Goal: Information Seeking & Learning: Learn about a topic

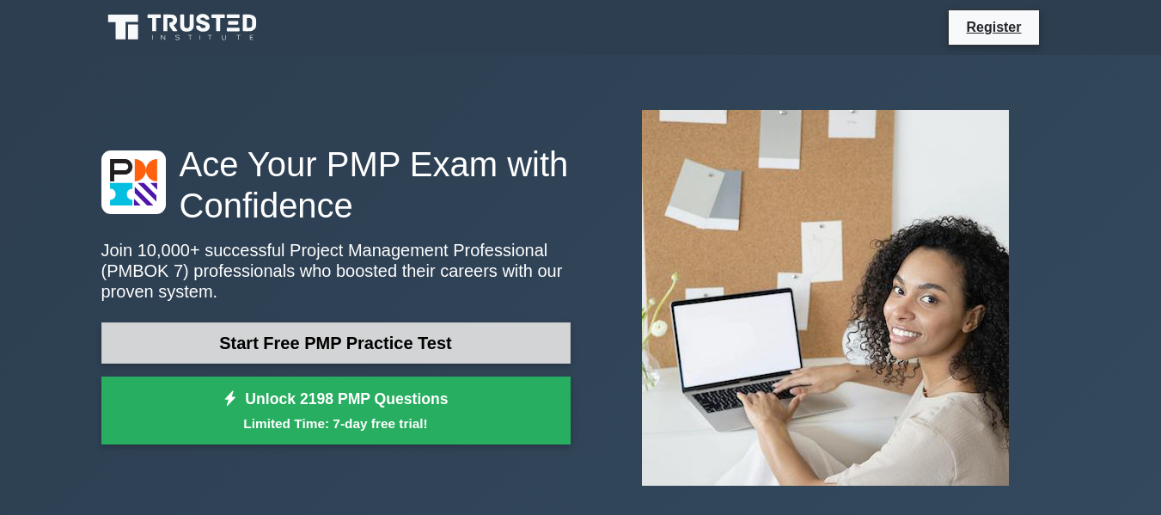
click at [406, 336] on link "Start Free PMP Practice Test" at bounding box center [335, 342] width 469 height 41
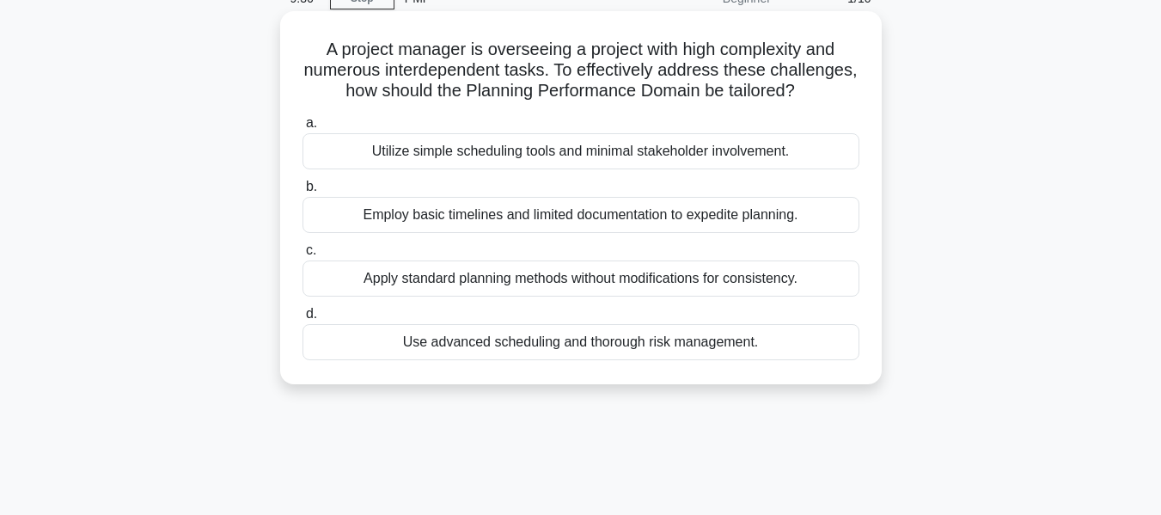
scroll to position [86, 0]
click at [309, 320] on span "d." at bounding box center [311, 312] width 11 height 15
click at [302, 319] on input "d. Use advanced scheduling and thorough risk management." at bounding box center [302, 313] width 0 height 11
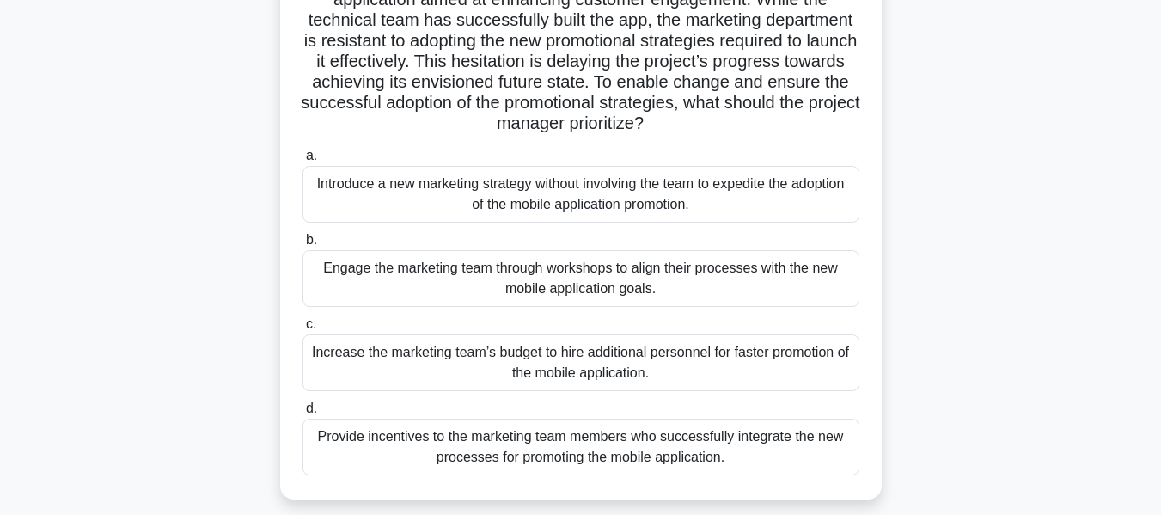
scroll to position [241, 0]
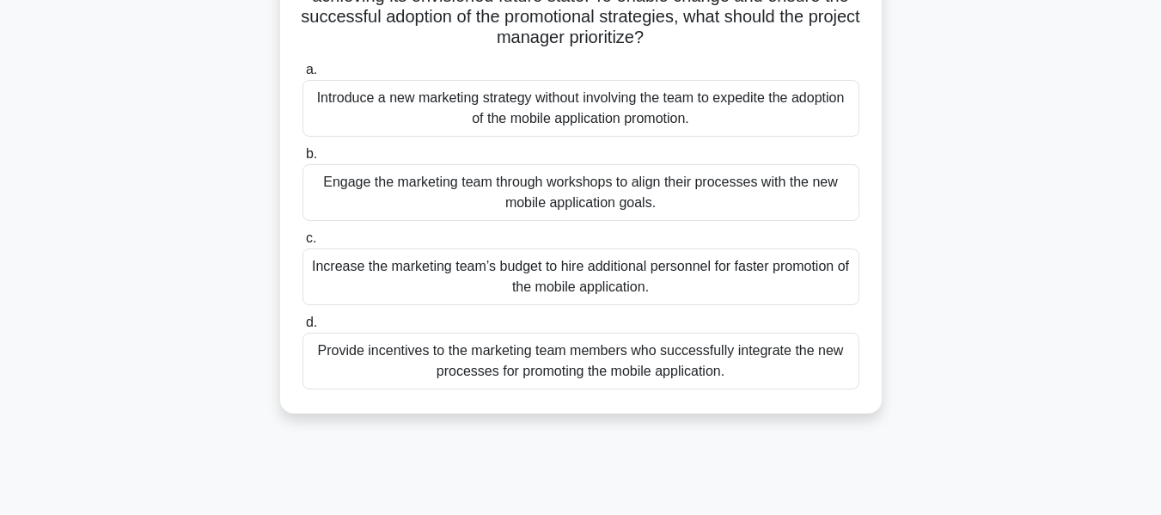
click at [564, 180] on div "Engage the marketing team through workshops to align their processes with the n…" at bounding box center [580, 192] width 557 height 57
click at [302, 160] on input "b. Engage the marketing team through workshops to align their processes with th…" at bounding box center [302, 154] width 0 height 11
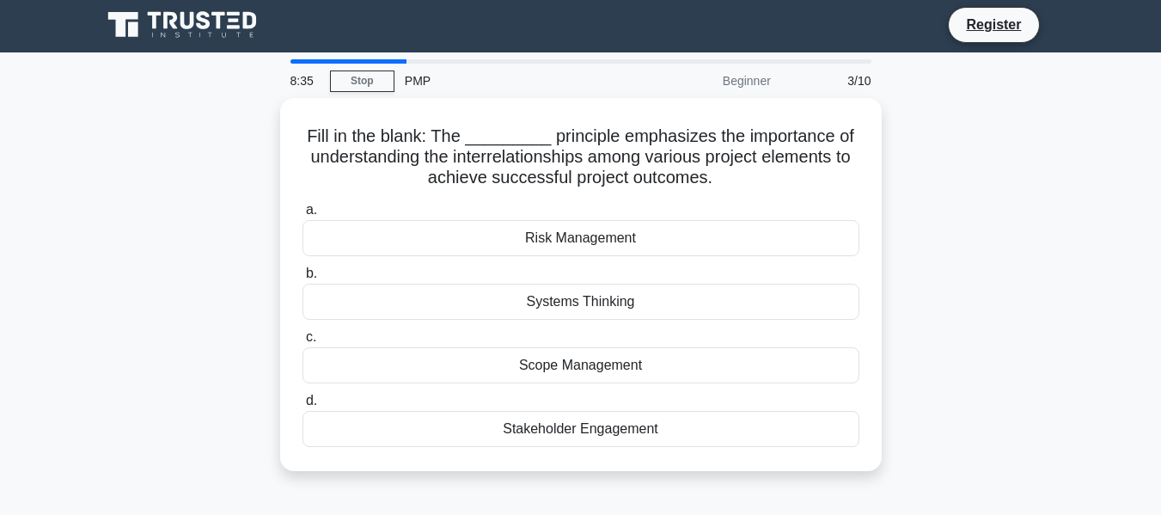
scroll to position [0, 0]
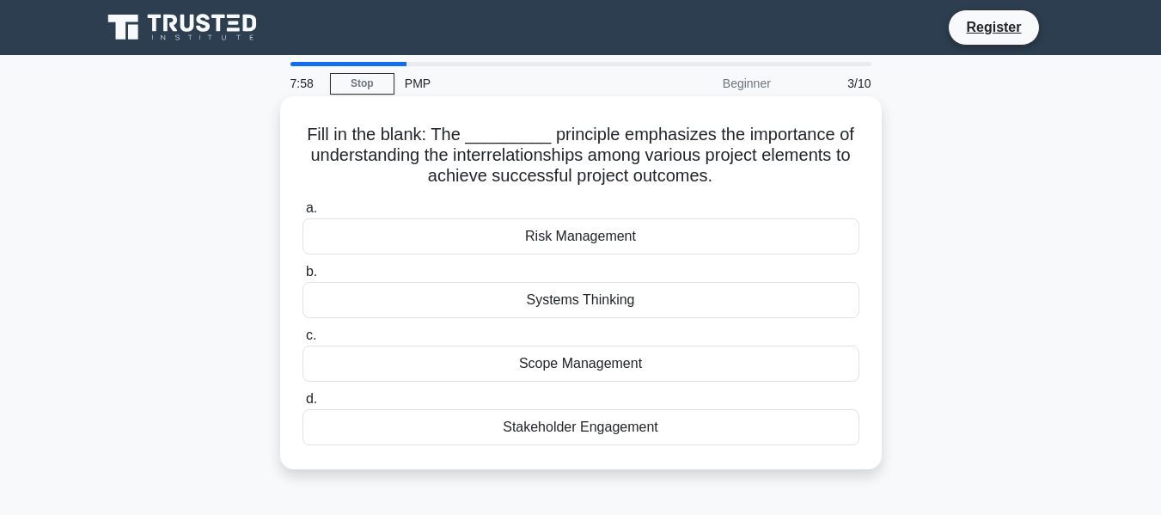
click at [579, 368] on div "Scope Management" at bounding box center [580, 363] width 557 height 36
click at [302, 341] on input "c. Scope Management" at bounding box center [302, 335] width 0 height 11
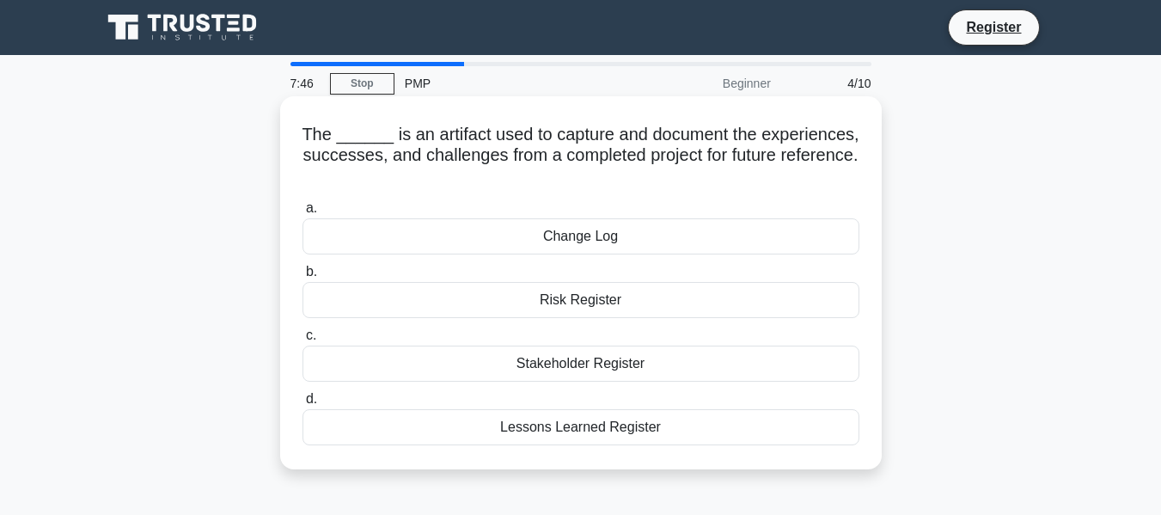
click at [604, 428] on div "Lessons Learned Register" at bounding box center [580, 427] width 557 height 36
click at [302, 405] on input "d. Lessons Learned Register" at bounding box center [302, 398] width 0 height 11
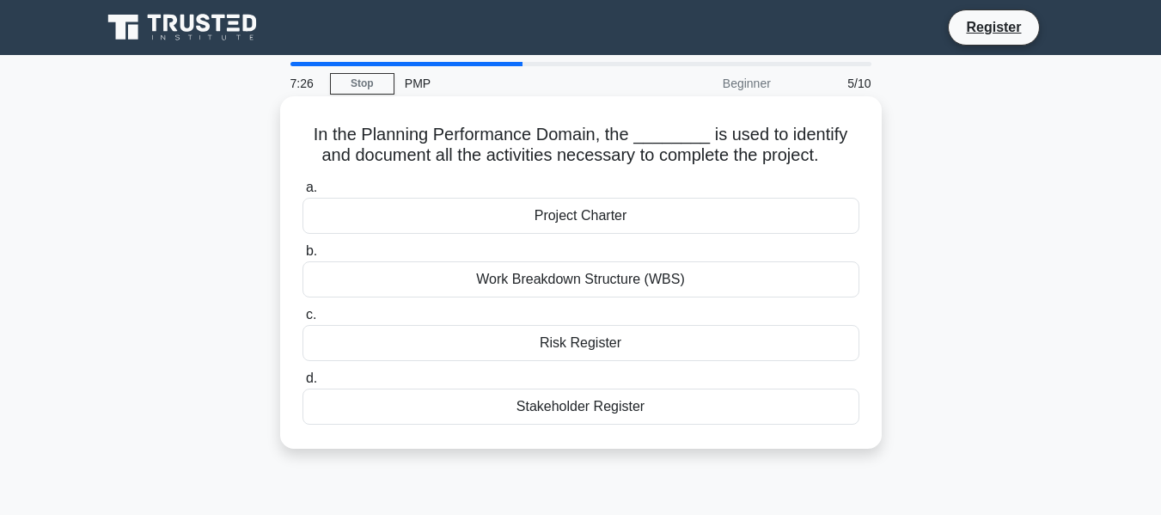
click at [587, 284] on div "Work Breakdown Structure (WBS)" at bounding box center [580, 279] width 557 height 36
click at [302, 257] on input "b. Work Breakdown Structure (WBS)" at bounding box center [302, 251] width 0 height 11
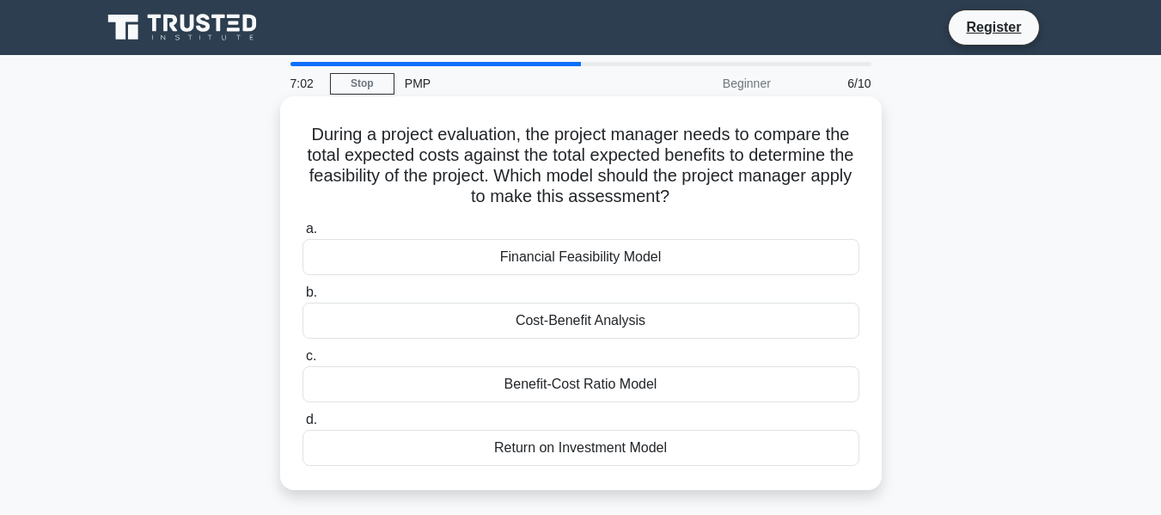
click at [603, 384] on div "Benefit-Cost Ratio Model" at bounding box center [580, 384] width 557 height 36
click at [302, 362] on input "c. Benefit-Cost Ratio Model" at bounding box center [302, 356] width 0 height 11
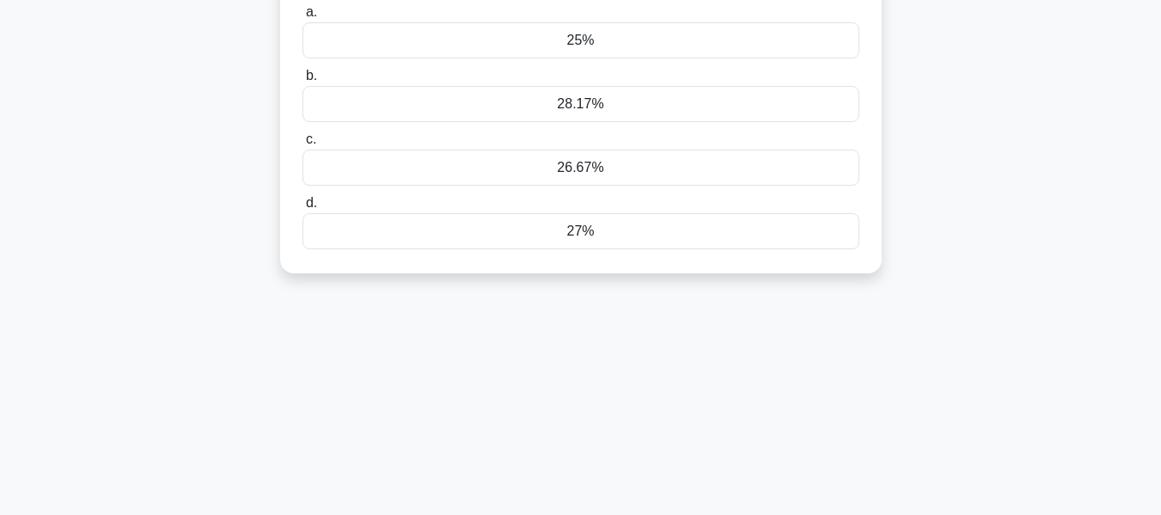
scroll to position [86, 0]
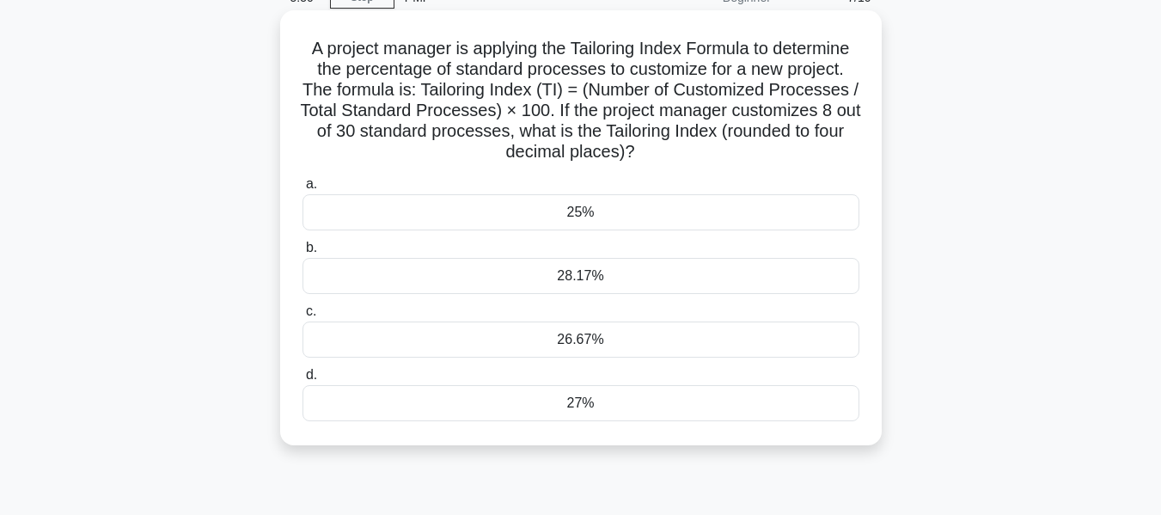
click at [580, 404] on div "27%" at bounding box center [580, 403] width 557 height 36
click at [302, 381] on input "d. 27%" at bounding box center [302, 374] width 0 height 11
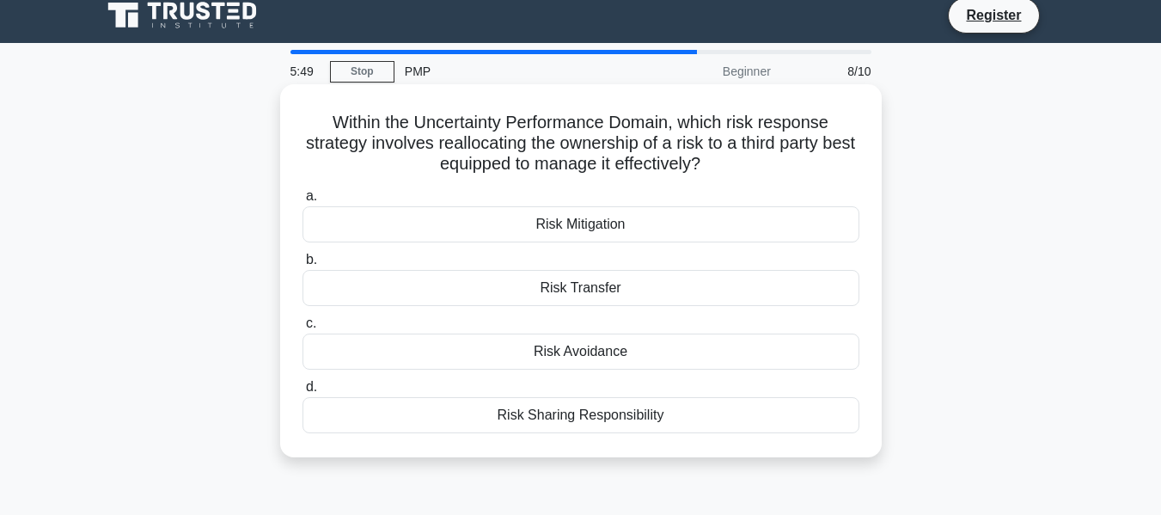
scroll to position [0, 0]
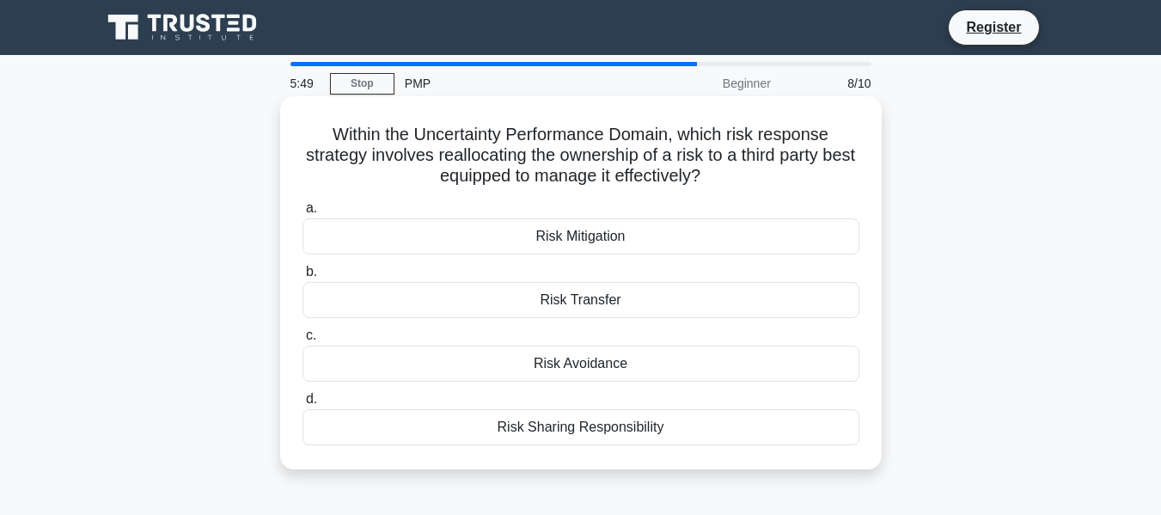
click at [683, 258] on div "Within the Uncertainty Performance Domain, which risk response strategy involve…" at bounding box center [580, 297] width 979 height 393
click at [584, 300] on div "Risk Transfer" at bounding box center [580, 300] width 557 height 36
click at [302, 277] on input "b. Risk Transfer" at bounding box center [302, 271] width 0 height 11
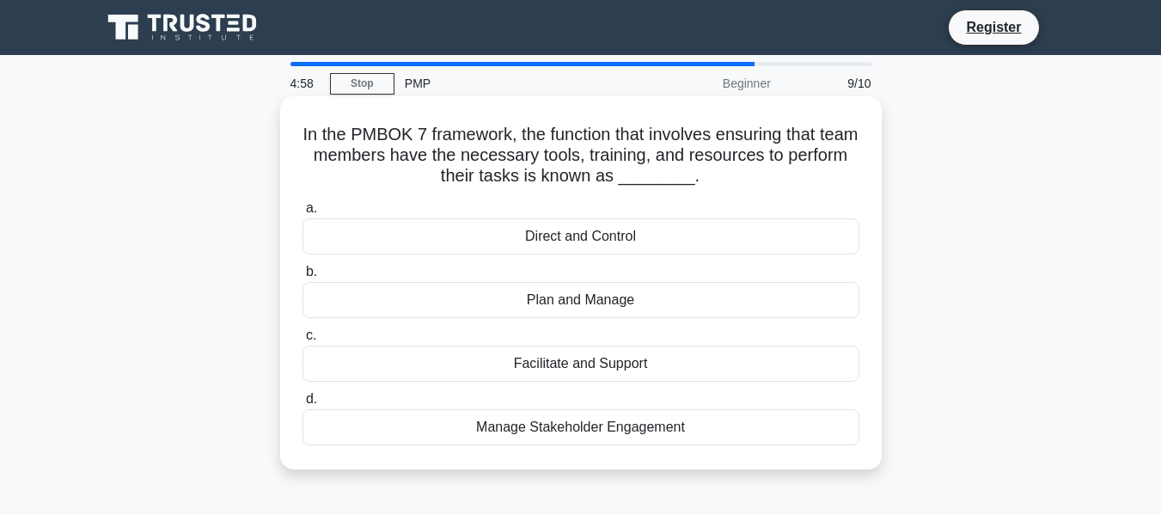
click at [570, 369] on div "Facilitate and Support" at bounding box center [580, 363] width 557 height 36
click at [302, 341] on input "c. Facilitate and Support" at bounding box center [302, 335] width 0 height 11
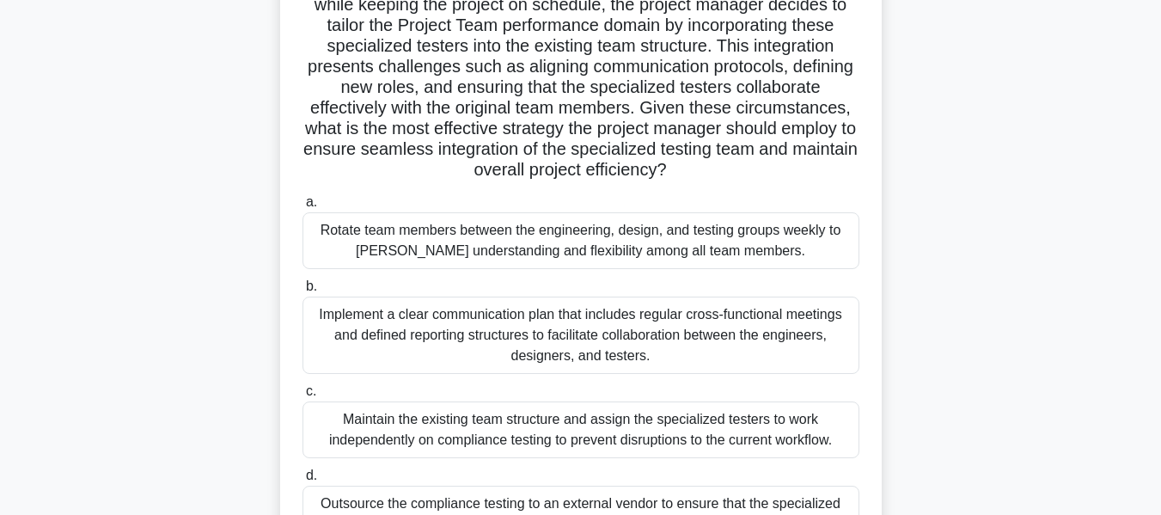
scroll to position [344, 0]
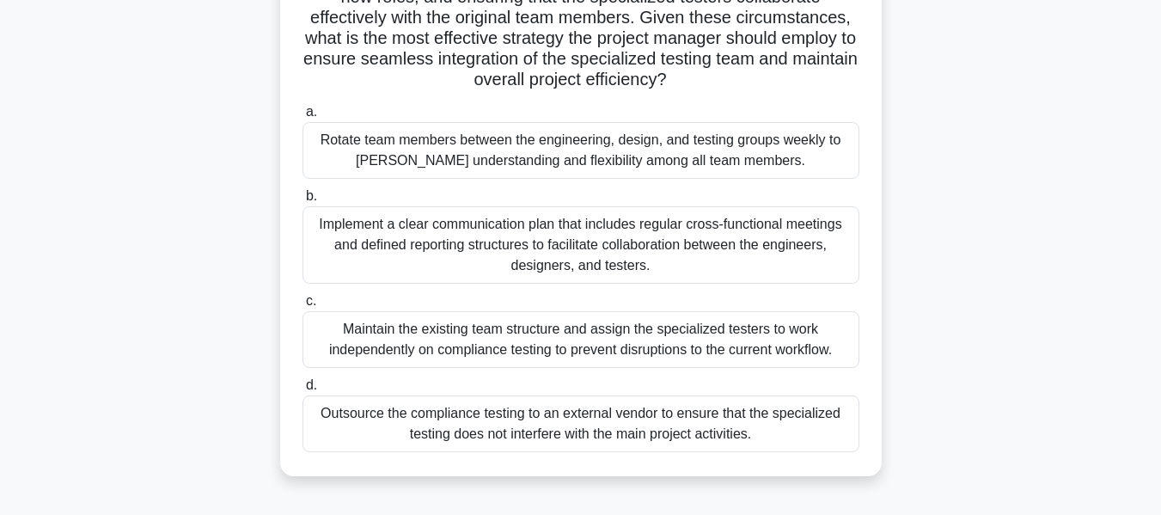
click at [566, 235] on div "Implement a clear communication plan that includes regular cross-functional mee…" at bounding box center [580, 244] width 557 height 77
click at [302, 202] on input "b. Implement a clear communication plan that includes regular cross-functional …" at bounding box center [302, 196] width 0 height 11
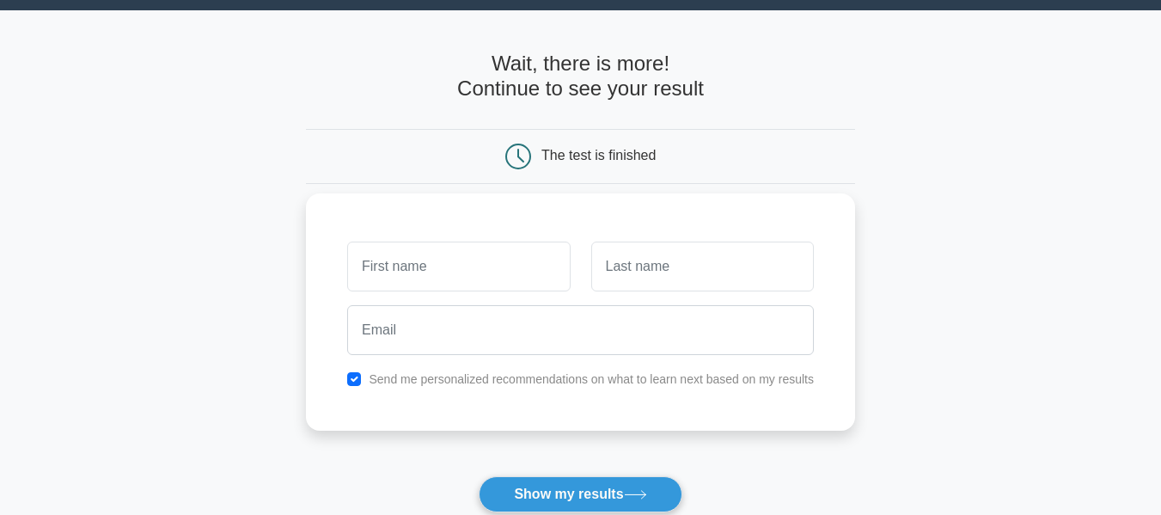
scroll to position [86, 0]
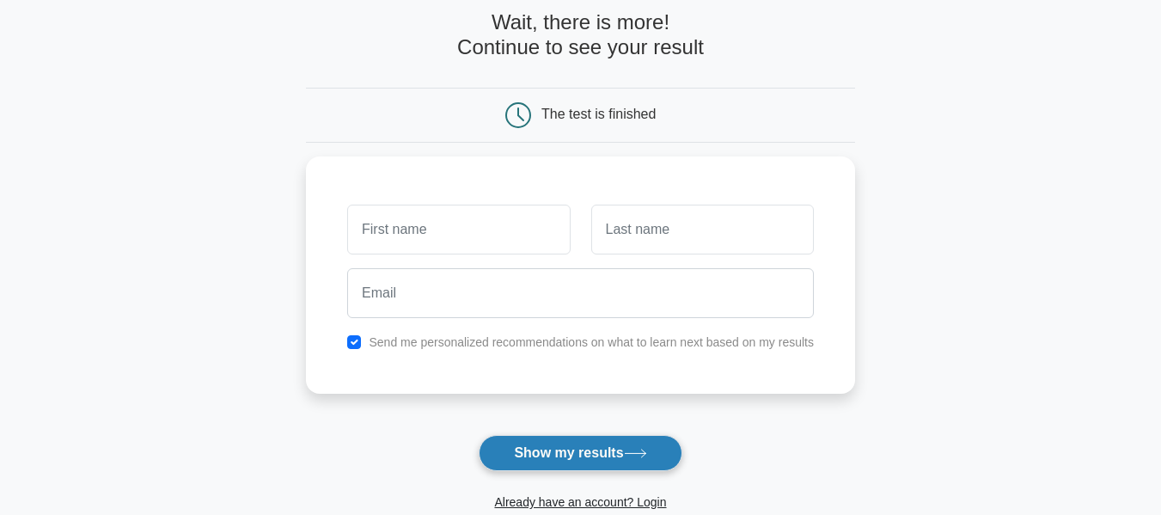
click at [596, 454] on button "Show my results" at bounding box center [580, 453] width 203 height 36
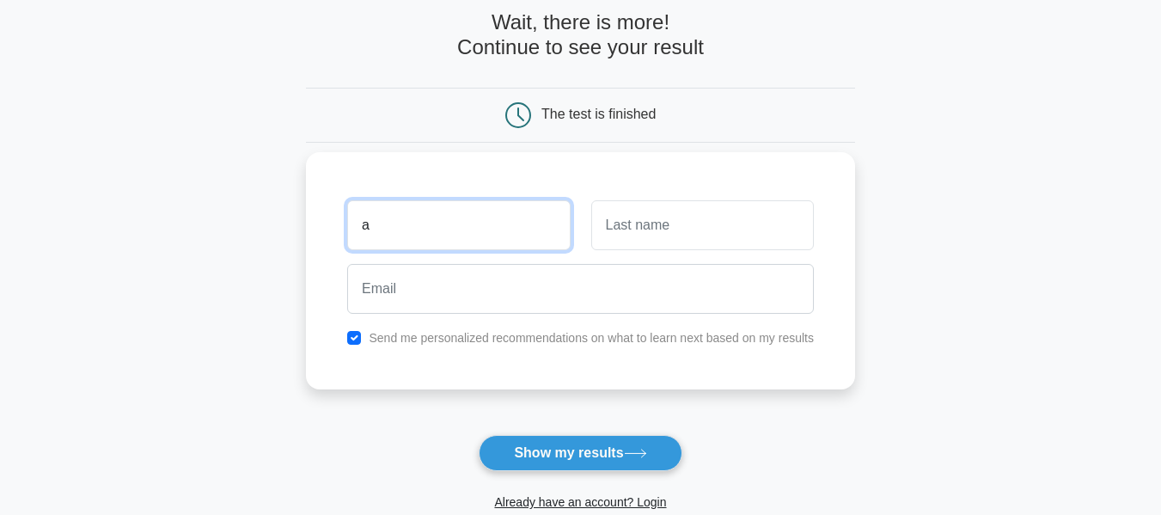
type input "a"
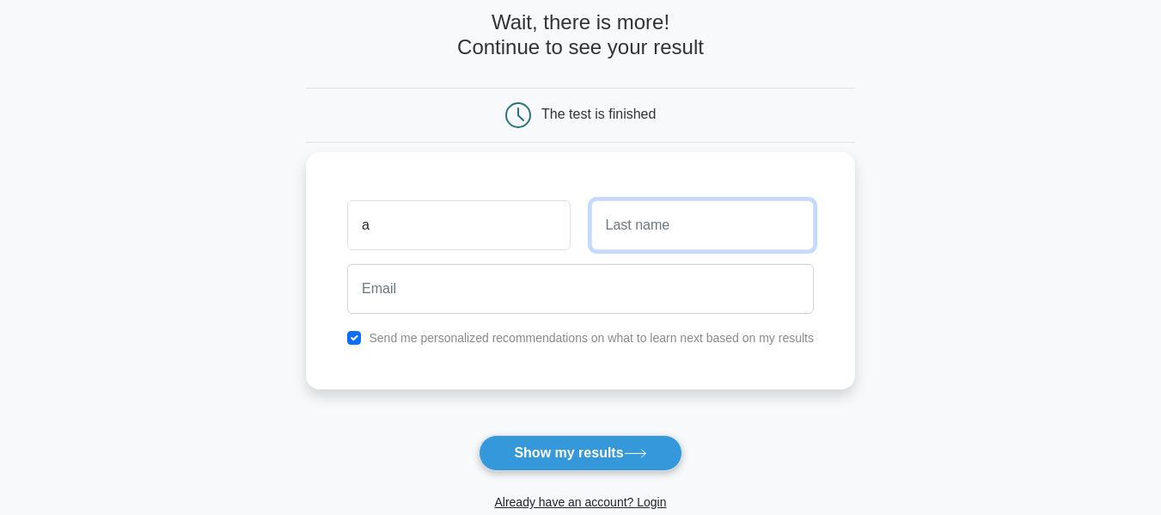
click at [677, 226] on input "text" at bounding box center [702, 225] width 223 height 50
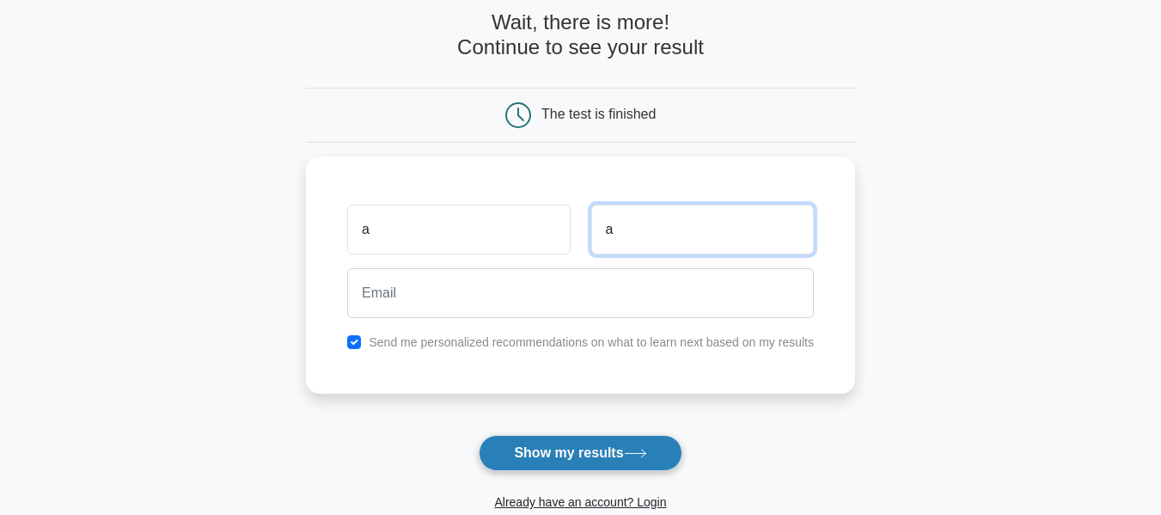
type input "a"
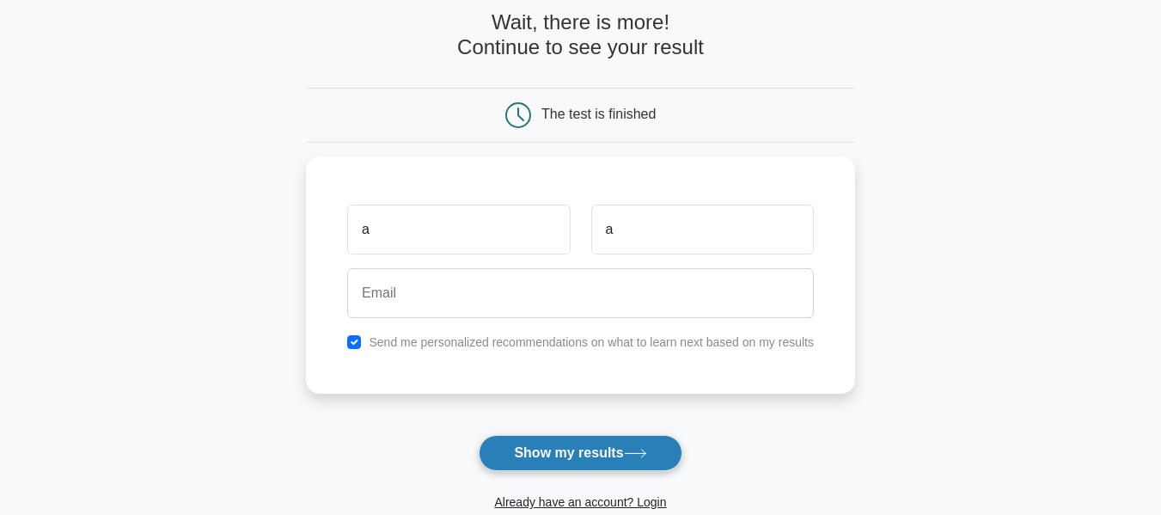
click at [597, 450] on button "Show my results" at bounding box center [580, 453] width 203 height 36
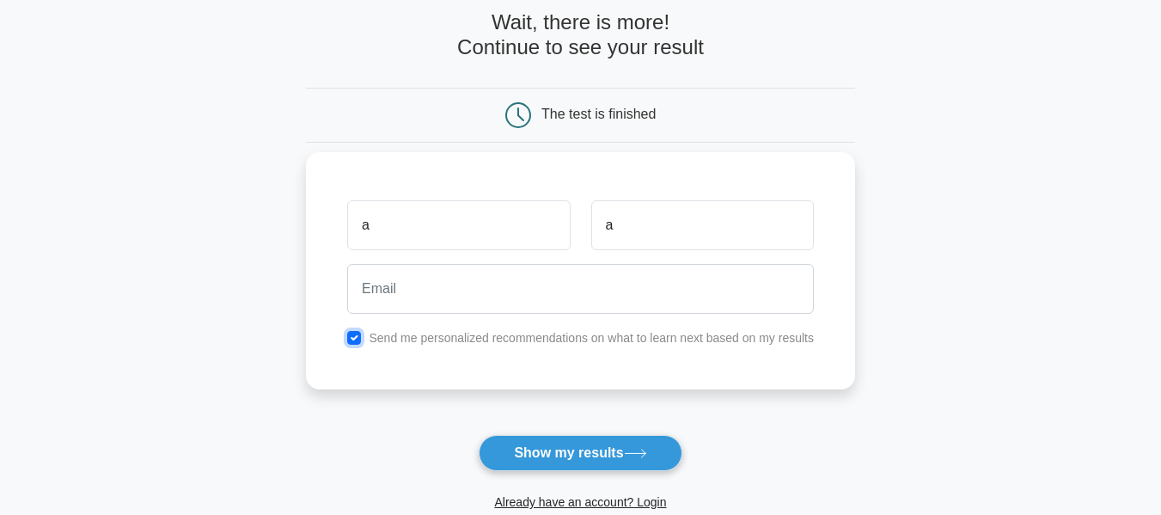
click at [351, 335] on input "checkbox" at bounding box center [354, 338] width 14 height 14
checkbox input "false"
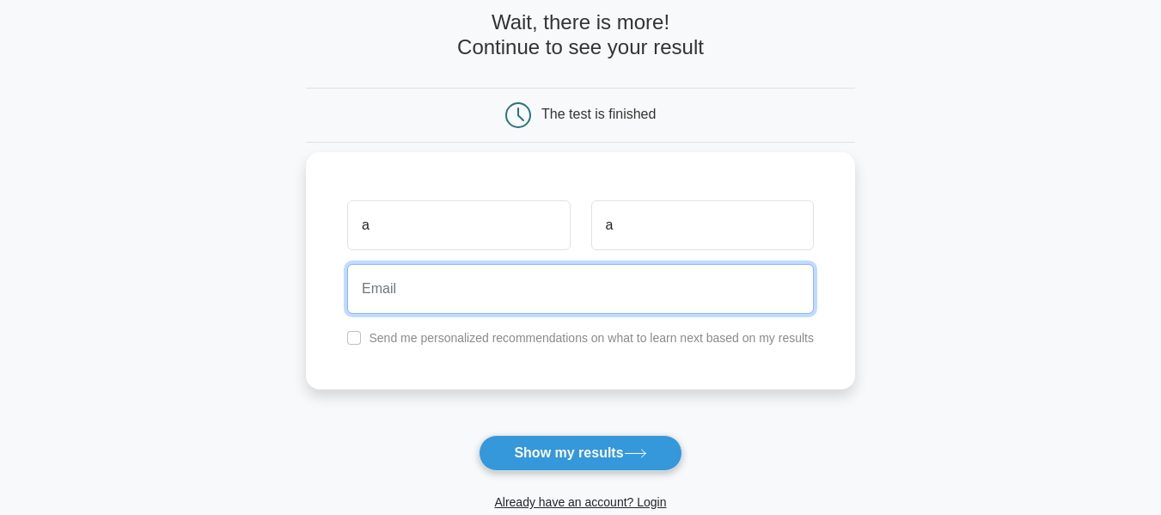
click at [402, 299] on input "email" at bounding box center [580, 289] width 466 height 50
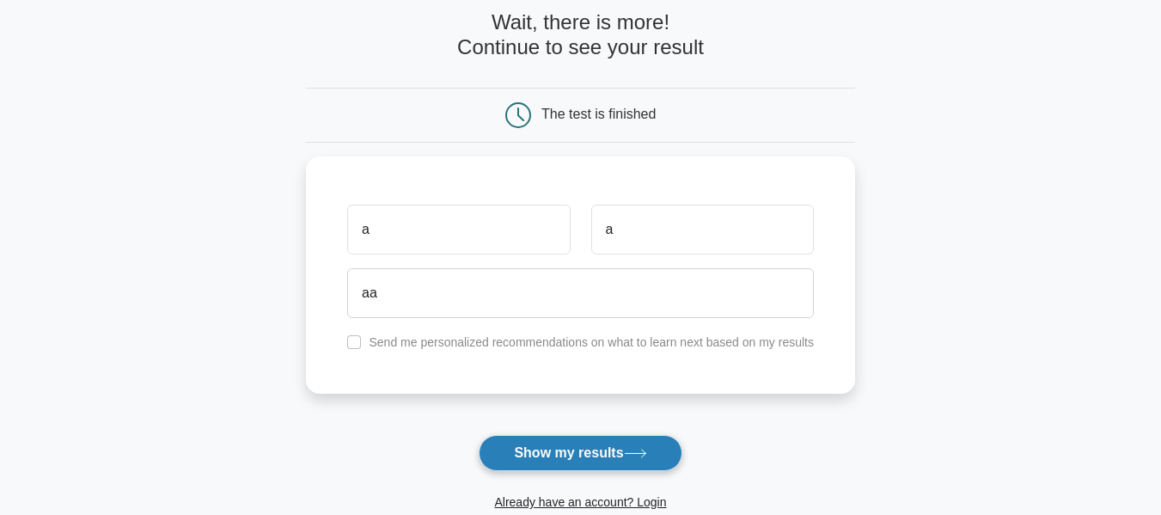
click at [587, 455] on button "Show my results" at bounding box center [580, 453] width 203 height 36
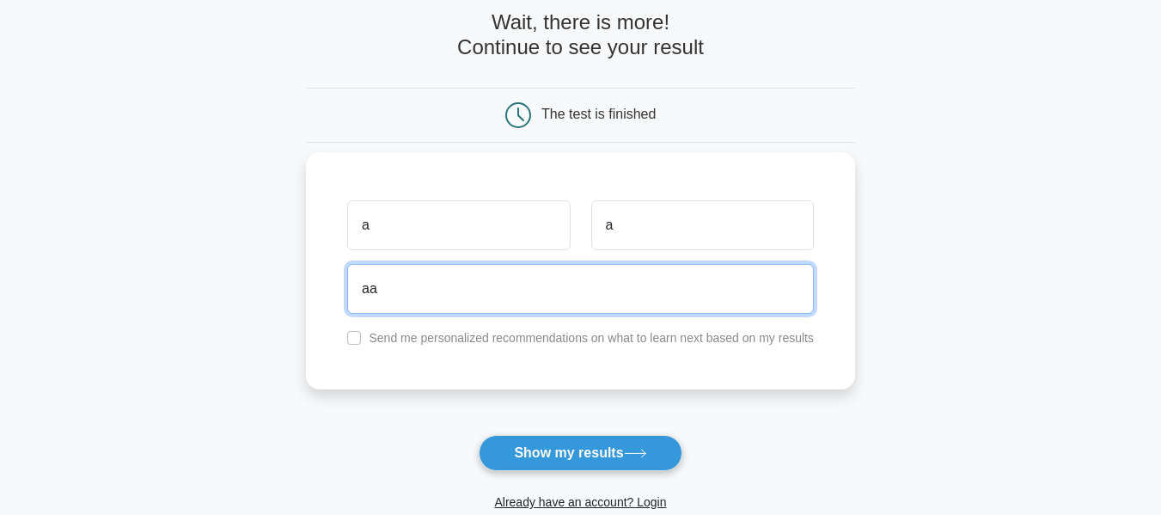
click at [424, 280] on input "aa" at bounding box center [580, 289] width 466 height 50
type input "a"
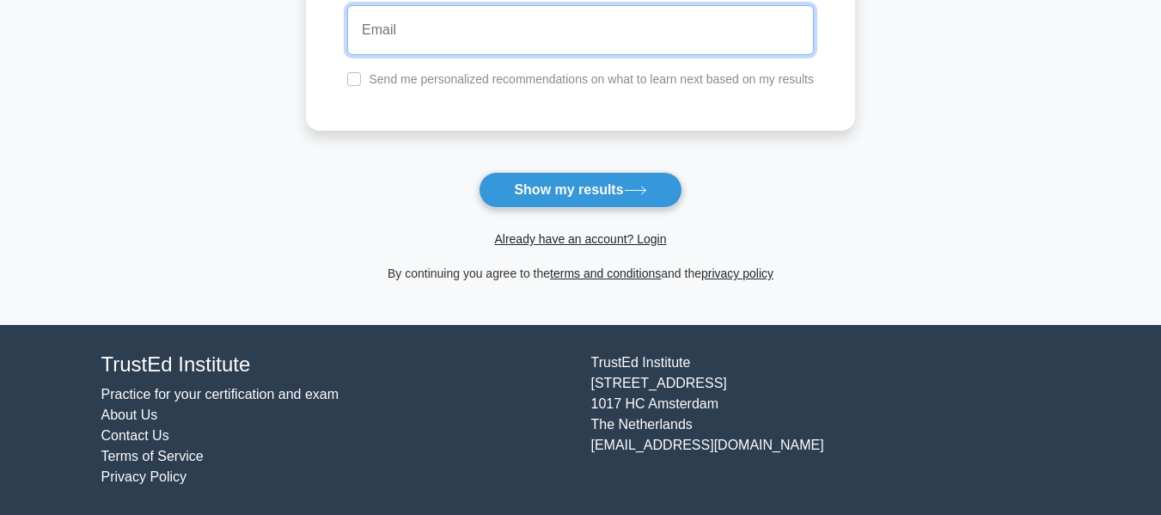
scroll to position [350, 0]
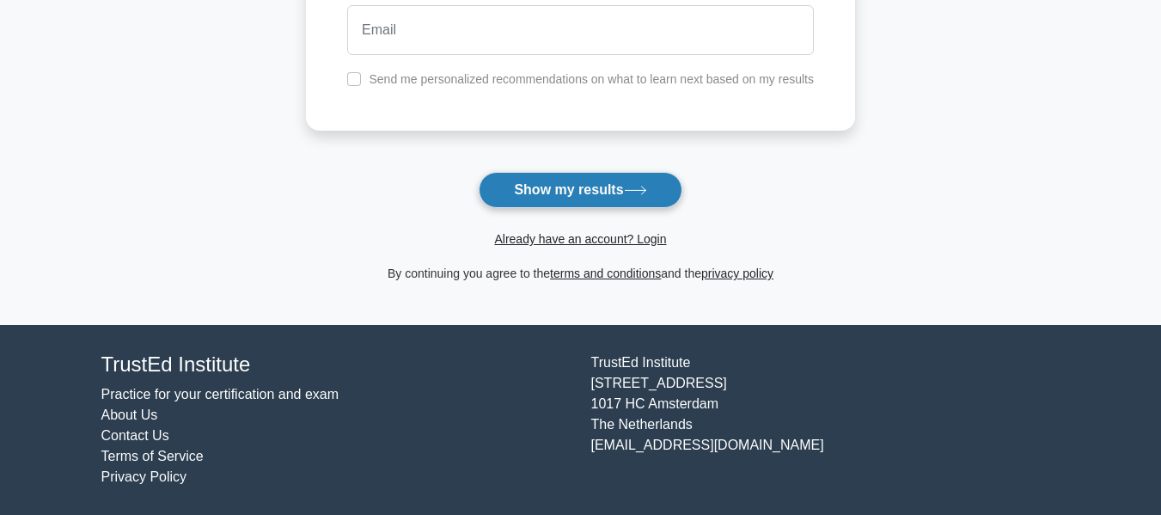
click at [594, 172] on button "Show my results" at bounding box center [580, 190] width 203 height 36
